Goal: Share content

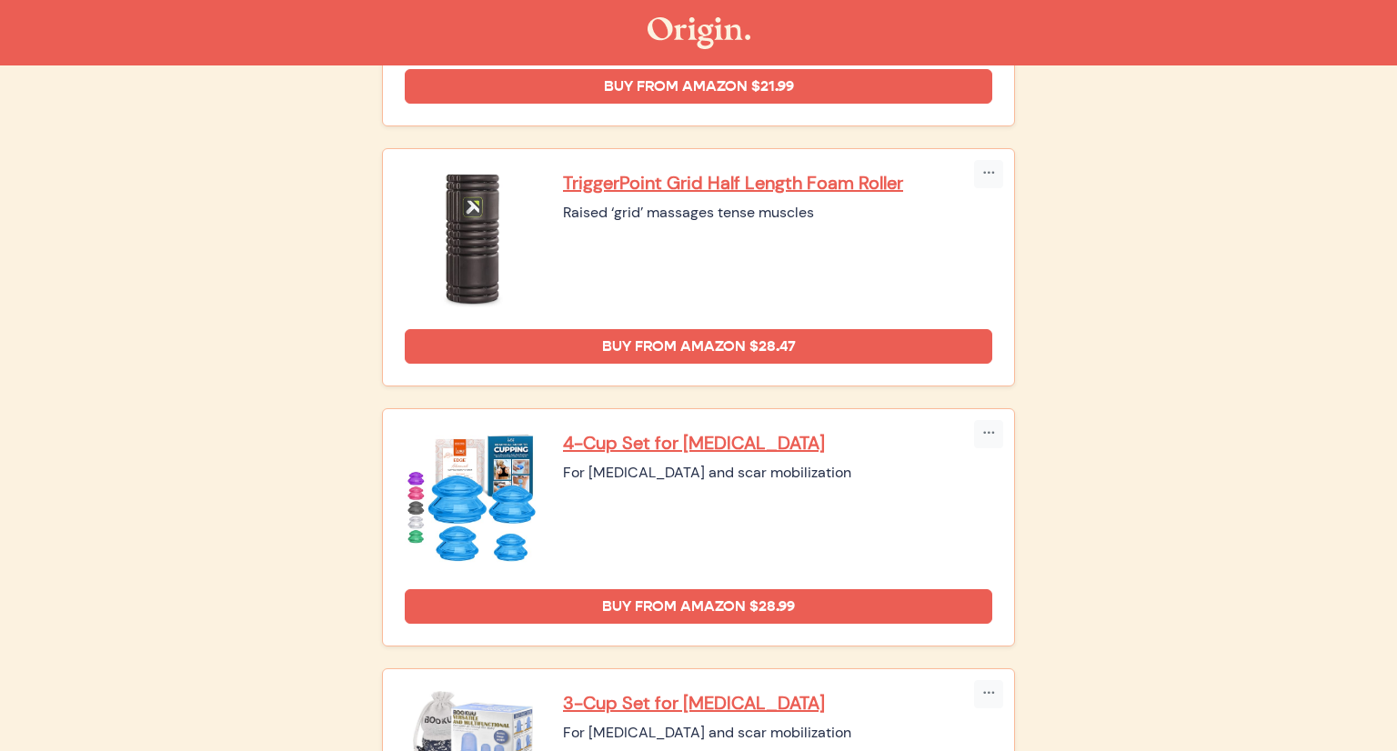
scroll to position [1673, 0]
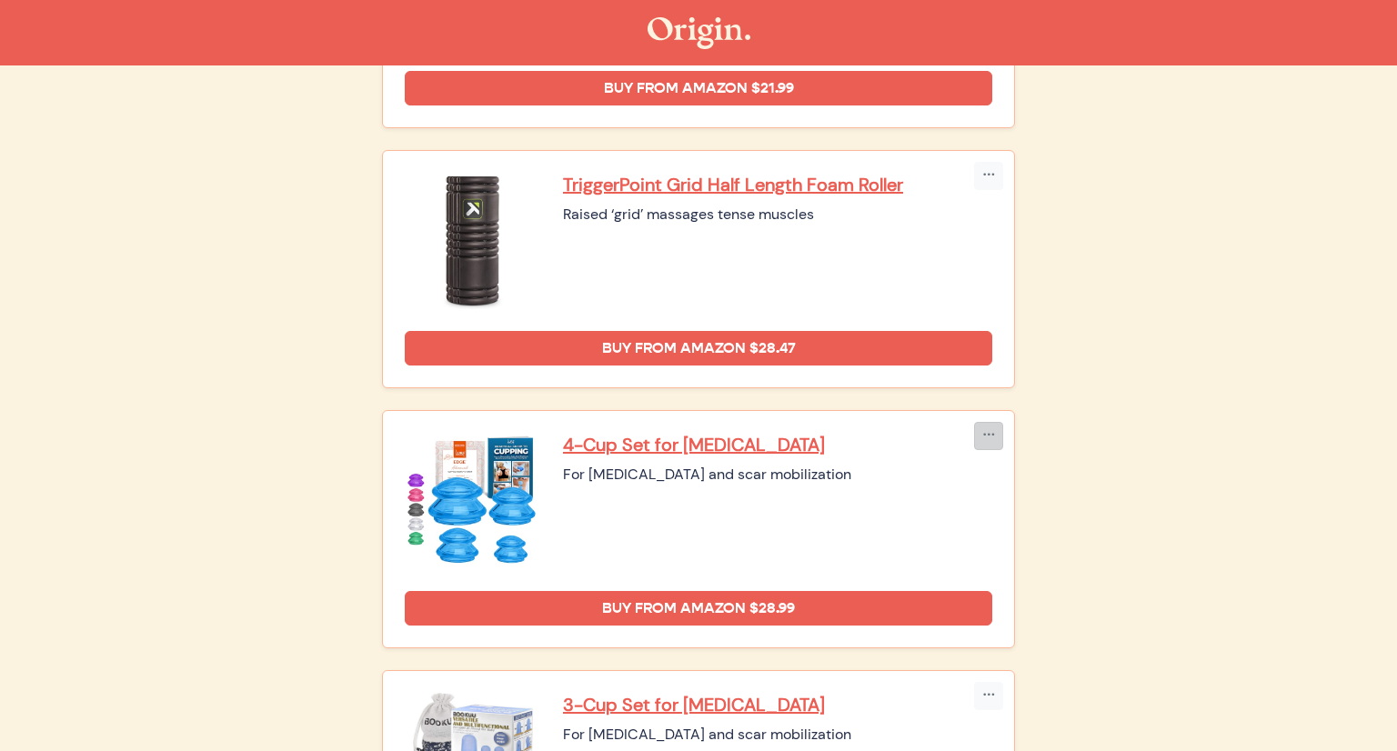
click at [987, 428] on icon "button" at bounding box center [988, 435] width 13 height 15
click at [992, 465] on li "Copy Link" at bounding box center [1022, 473] width 95 height 29
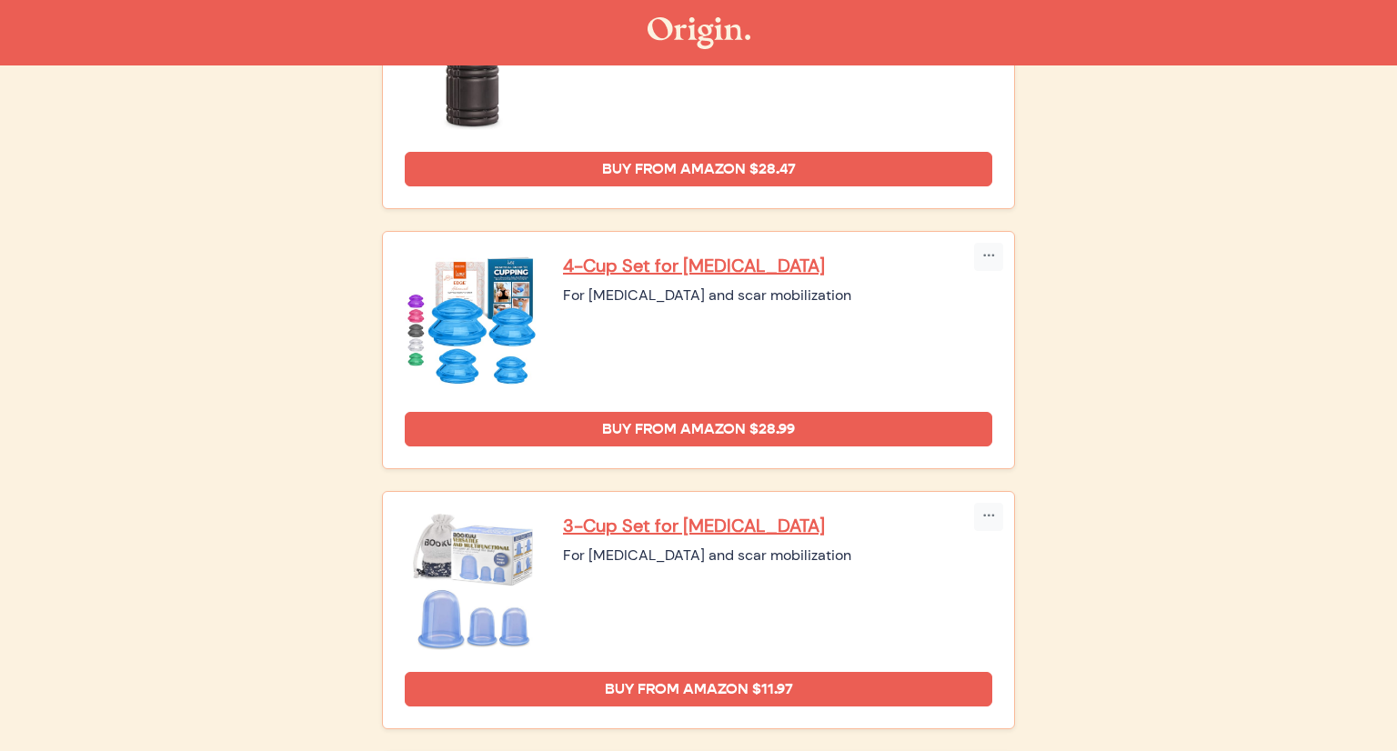
scroll to position [1920, 0]
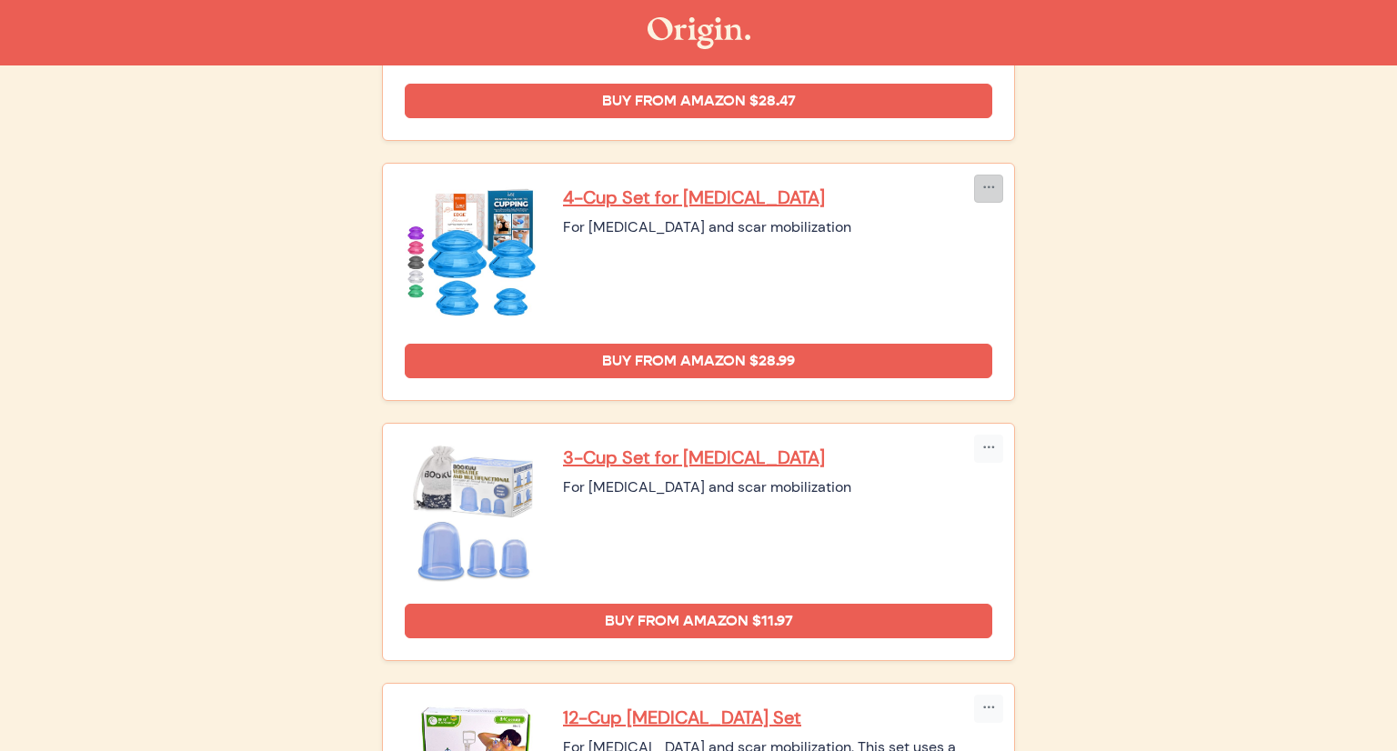
click at [990, 186] on icon "button" at bounding box center [988, 188] width 13 height 15
click at [1009, 224] on li "Copy Link" at bounding box center [1022, 226] width 95 height 29
